Goal: Information Seeking & Learning: Understand process/instructions

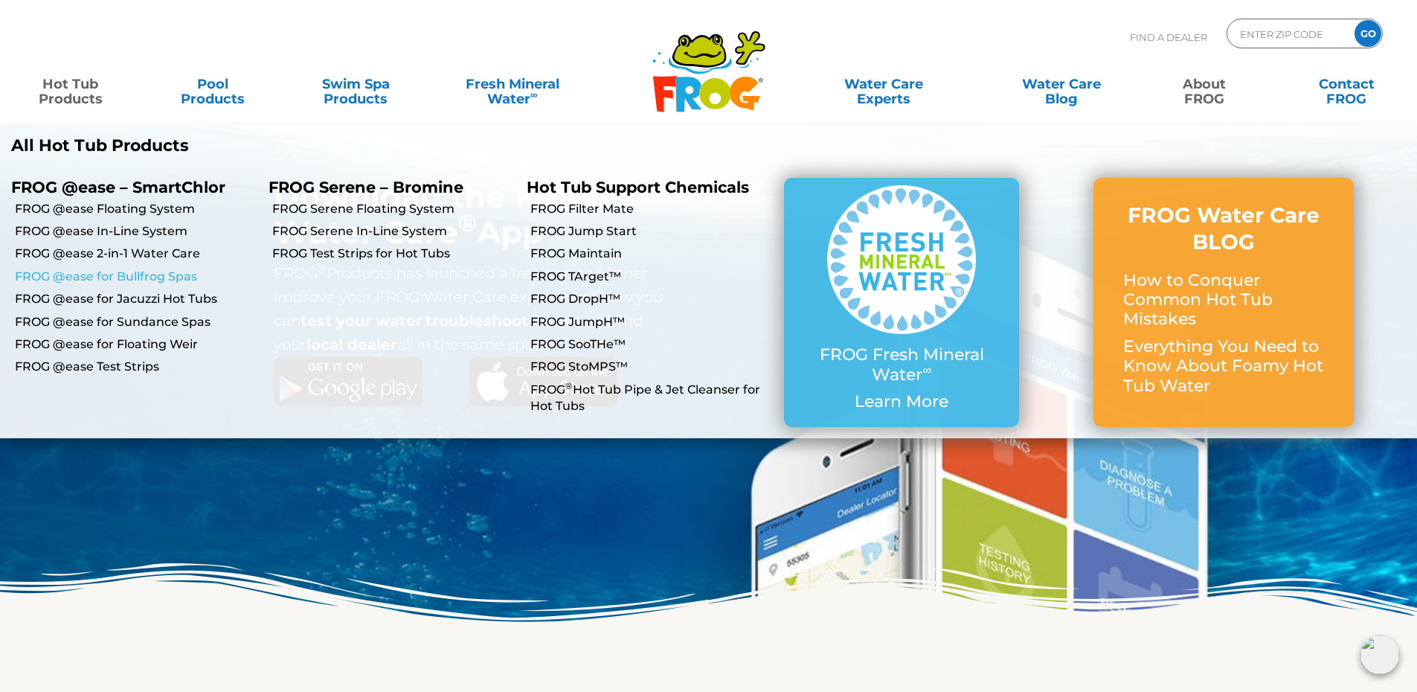
click at [153, 278] on link "FROG @ease for Bullfrog Spas" at bounding box center [136, 277] width 243 height 16
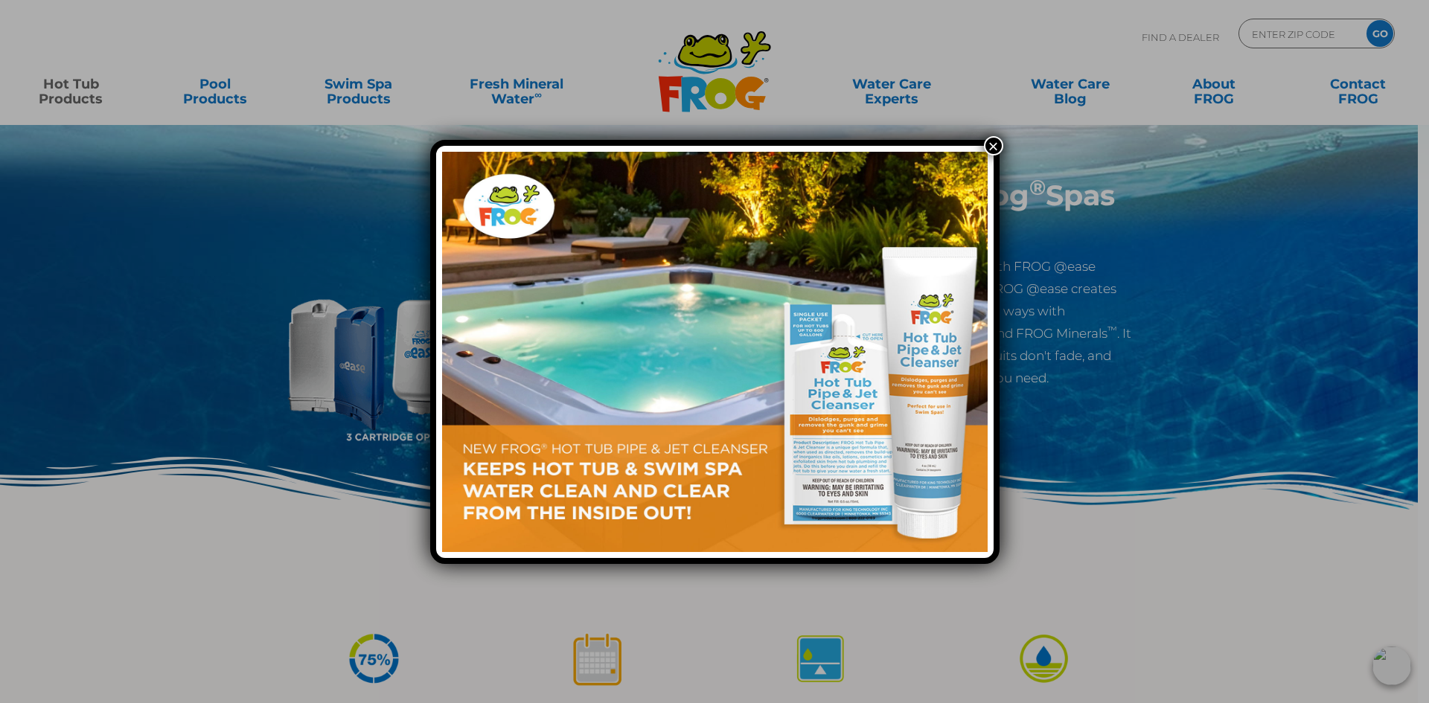
click at [993, 142] on button "×" at bounding box center [993, 145] width 19 height 19
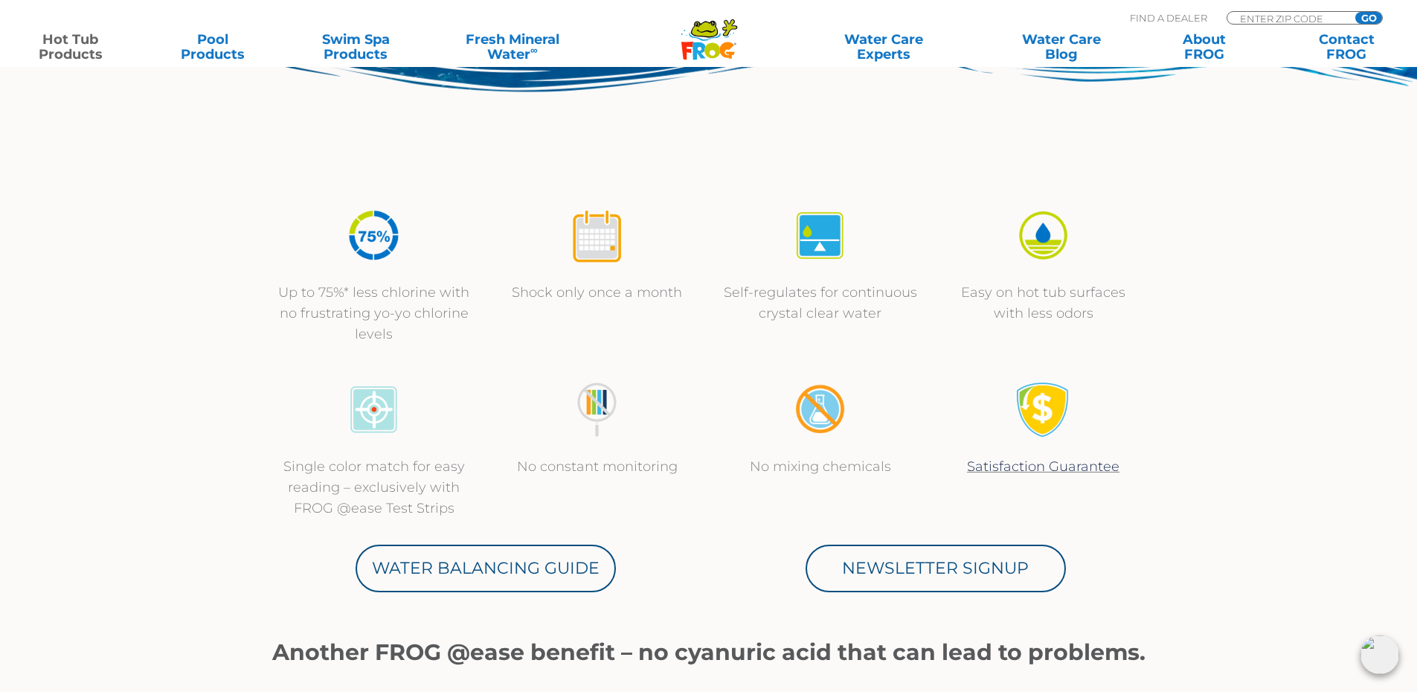
scroll to position [446, 0]
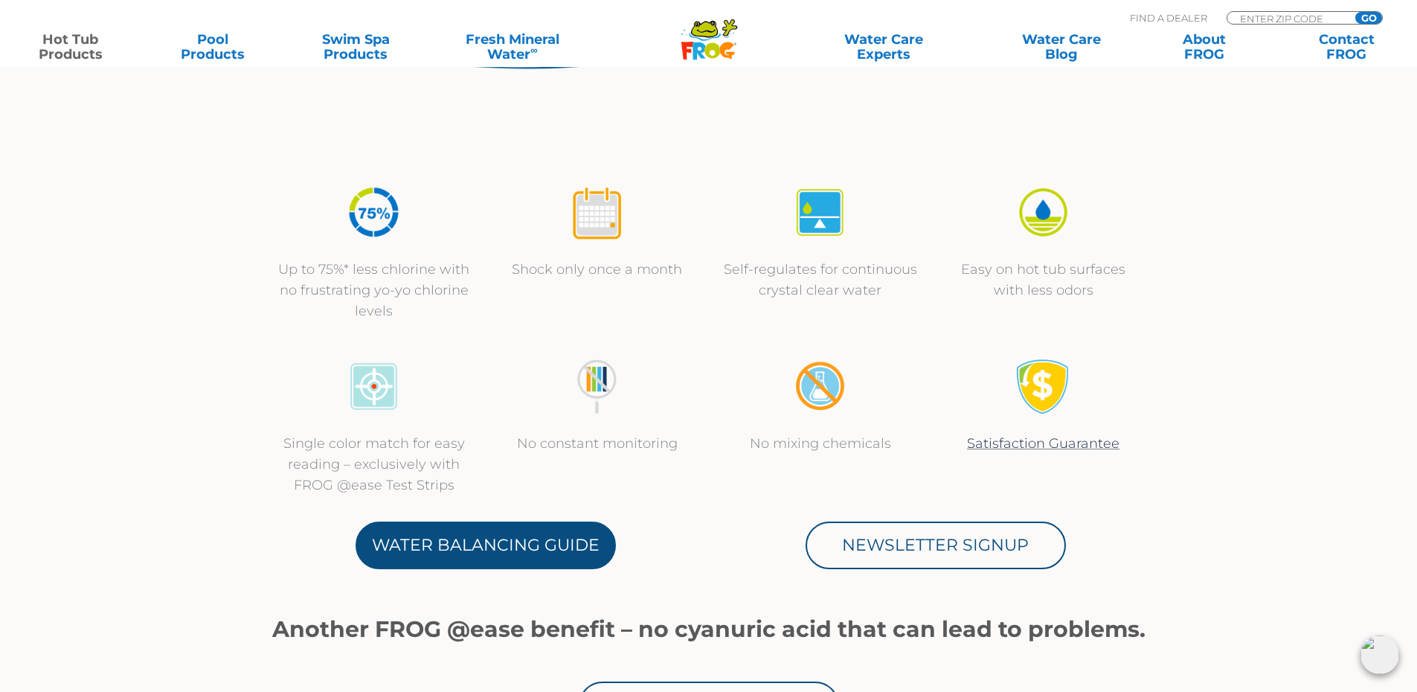
click at [489, 545] on link "Water Balancing Guide" at bounding box center [486, 546] width 260 height 48
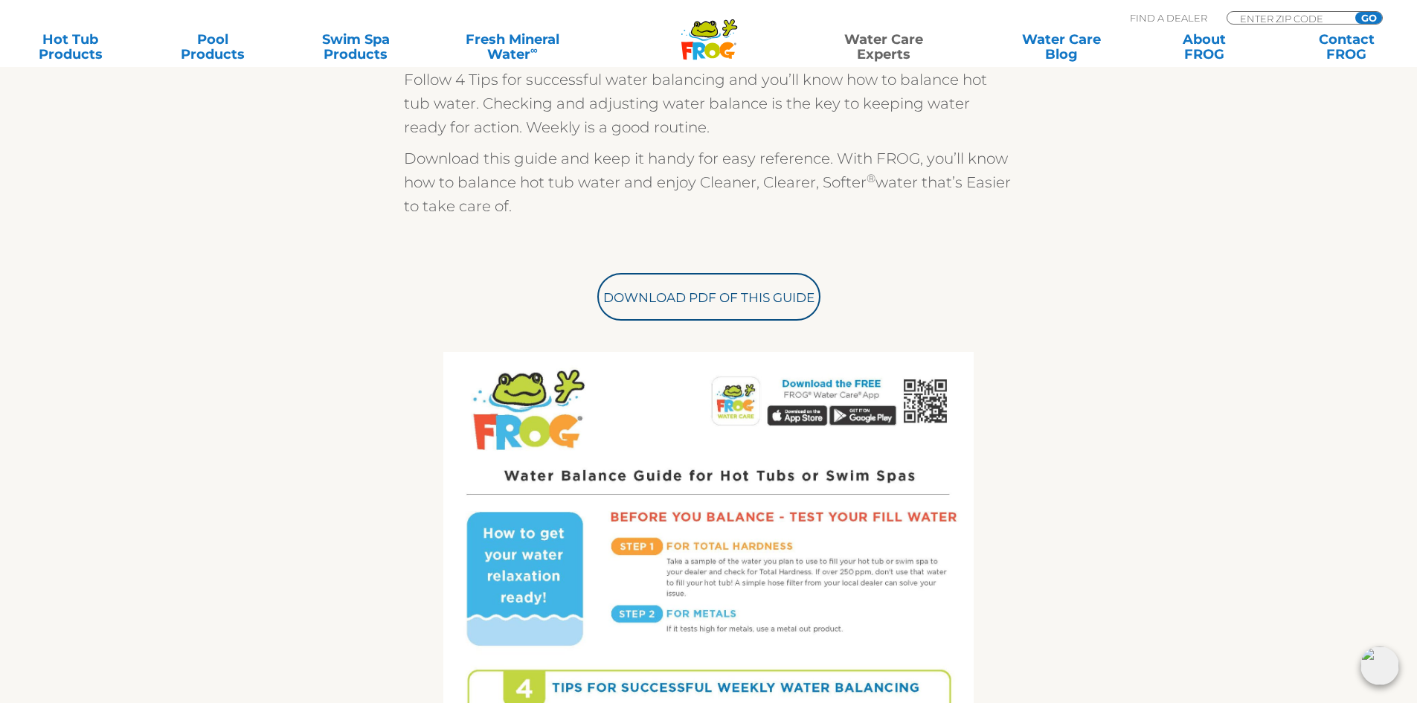
scroll to position [168, 0]
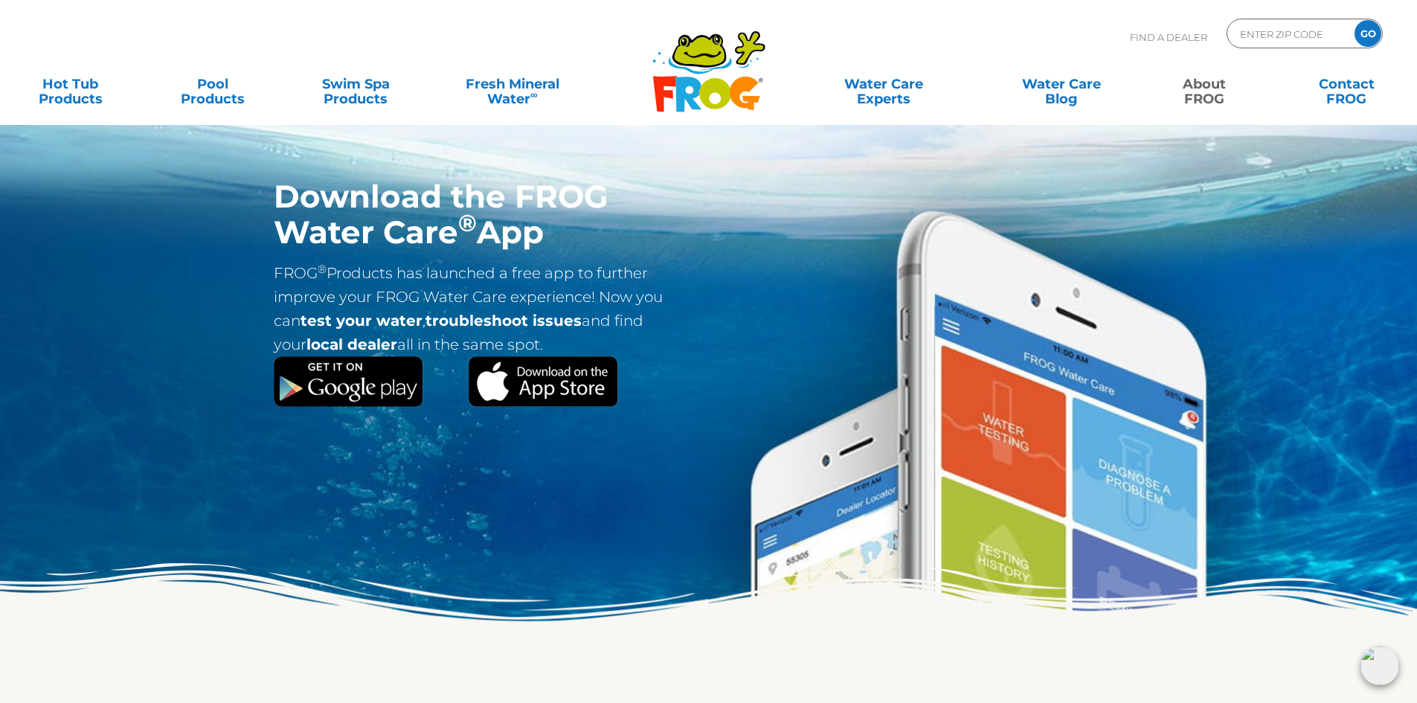
click at [373, 380] on img at bounding box center [349, 381] width 150 height 51
